Goal: Find contact information: Find contact information

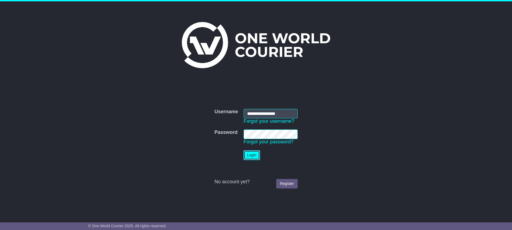
click at [254, 154] on button "Login" at bounding box center [252, 154] width 16 height 9
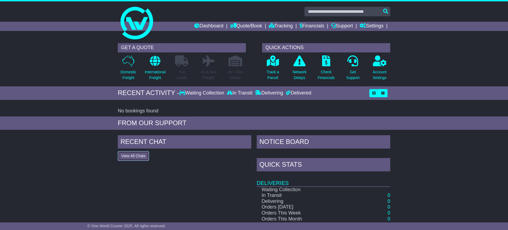
click at [133, 156] on button "View All Chats" at bounding box center [133, 155] width 31 height 9
click at [346, 24] on link "Support" at bounding box center [342, 26] width 22 height 9
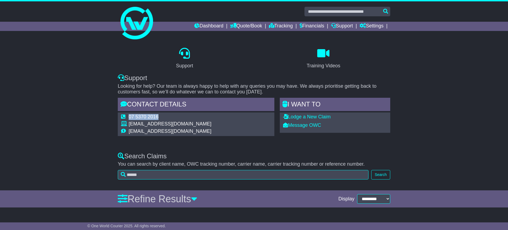
drag, startPoint x: 129, startPoint y: 116, endPoint x: 161, endPoint y: 119, distance: 32.1
click at [161, 119] on td "07 5370 2016" at bounding box center [170, 117] width 83 height 7
copy td "07 5370 2016"
